Goal: Transaction & Acquisition: Purchase product/service

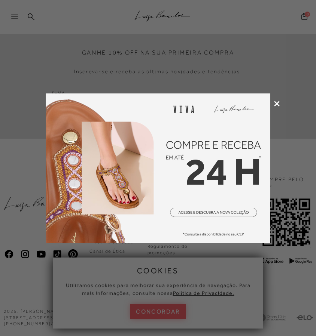
scroll to position [1882, 0]
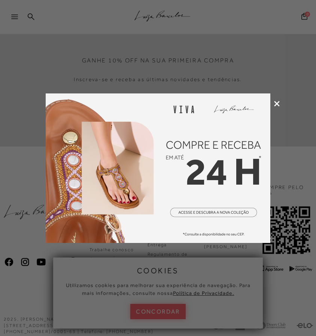
click at [276, 107] on div at bounding box center [158, 168] width 316 height 336
click at [277, 107] on div at bounding box center [158, 168] width 316 height 336
click at [277, 105] on icon at bounding box center [277, 104] width 6 height 6
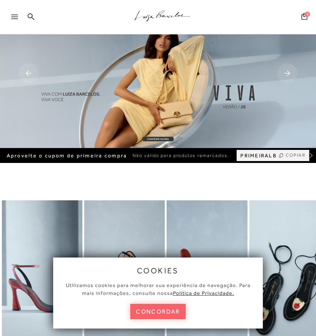
scroll to position [0, 0]
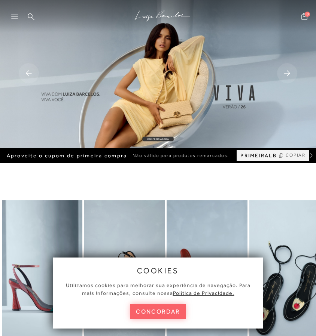
click at [8, 15] on div at bounding box center [12, 17] width 25 height 15
click at [11, 17] on icon at bounding box center [14, 17] width 7 height 4
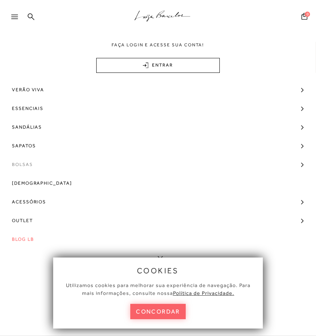
click at [19, 166] on span "Bolsas" at bounding box center [22, 164] width 21 height 19
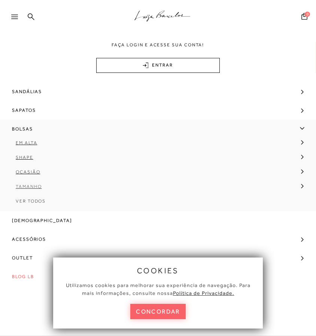
scroll to position [36, 0]
click at [27, 187] on span "Tamanho" at bounding box center [29, 186] width 26 height 5
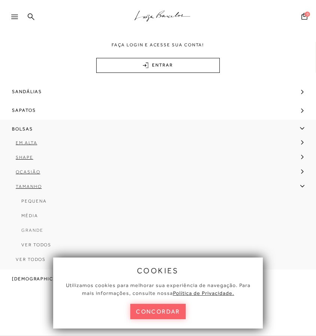
click at [31, 230] on span "Grande" at bounding box center [32, 230] width 22 height 5
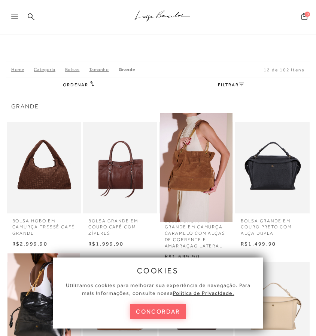
click at [223, 86] on link "FILTRAR" at bounding box center [231, 84] width 26 height 5
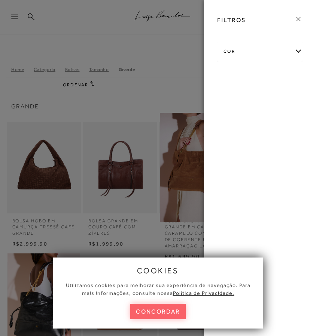
click at [256, 49] on div "cor" at bounding box center [259, 52] width 85 height 20
click at [233, 190] on link "Ver mais..." at bounding box center [237, 187] width 20 height 6
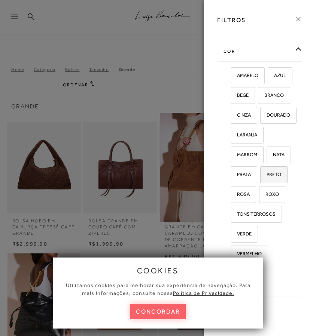
click at [276, 177] on span "PRETO" at bounding box center [271, 175] width 20 height 6
click at [266, 179] on input "PRETO" at bounding box center [262, 175] width 7 height 7
checkbox input "true"
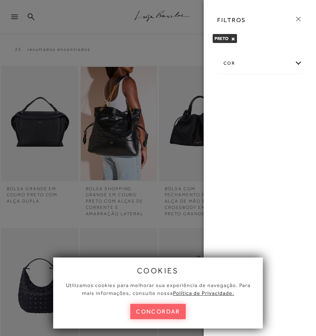
click at [184, 169] on div at bounding box center [158, 168] width 316 height 336
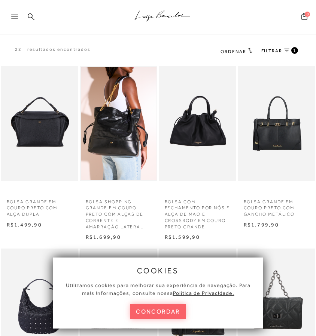
click at [148, 317] on button "concordar" at bounding box center [157, 311] width 55 height 15
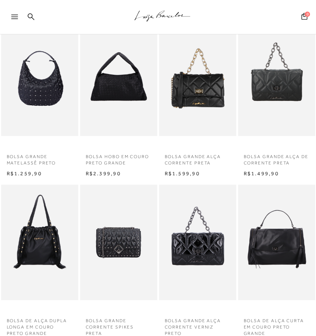
scroll to position [93, 0]
